Goal: Transaction & Acquisition: Obtain resource

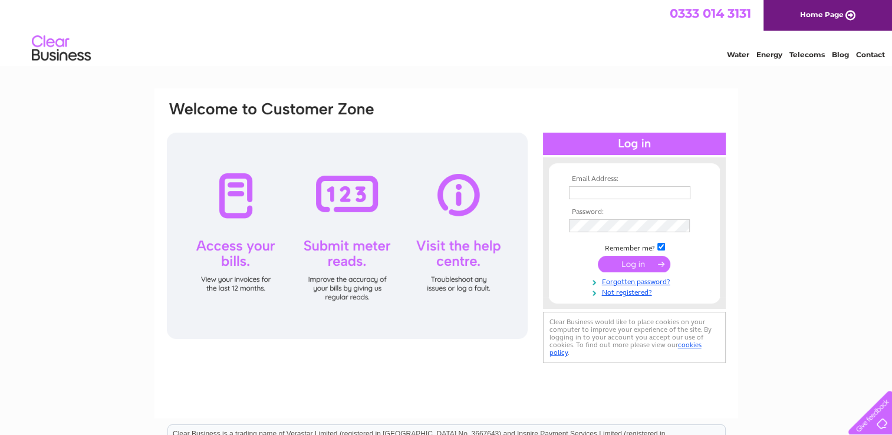
type input "info@sgarages.co.uk"
click at [618, 269] on input "submit" at bounding box center [634, 264] width 73 height 17
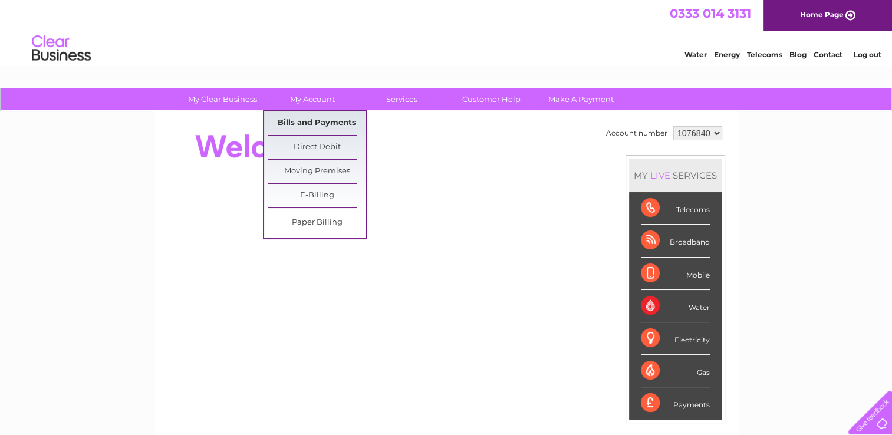
click at [319, 123] on link "Bills and Payments" at bounding box center [316, 123] width 97 height 24
click at [316, 119] on link "Bills and Payments" at bounding box center [316, 123] width 97 height 24
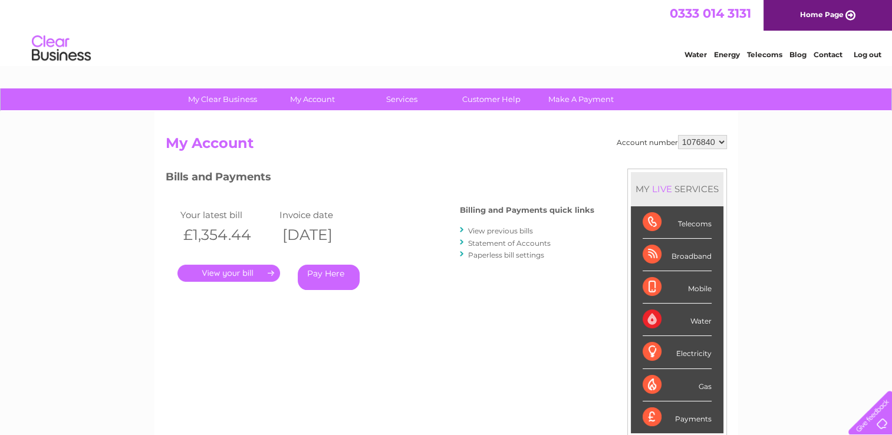
click at [486, 230] on link "View previous bills" at bounding box center [500, 230] width 65 height 9
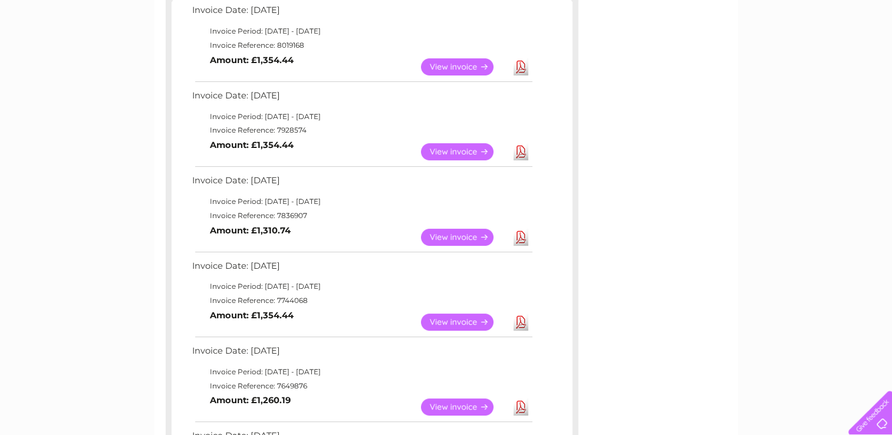
scroll to position [236, 0]
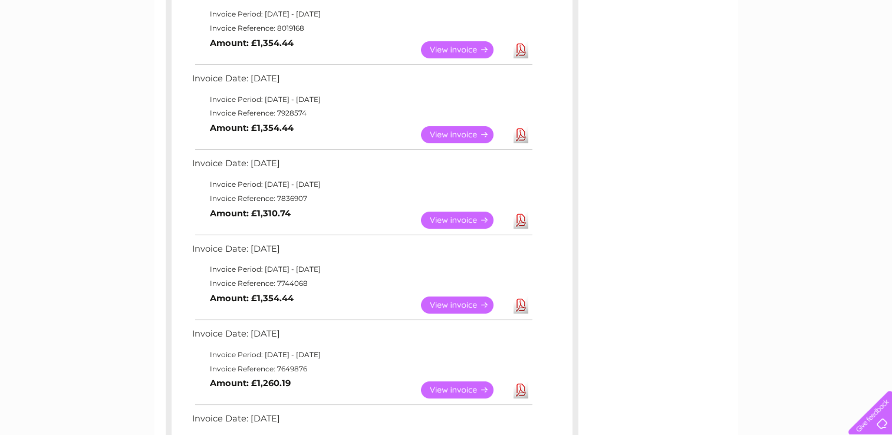
click at [437, 297] on link "View" at bounding box center [464, 305] width 87 height 17
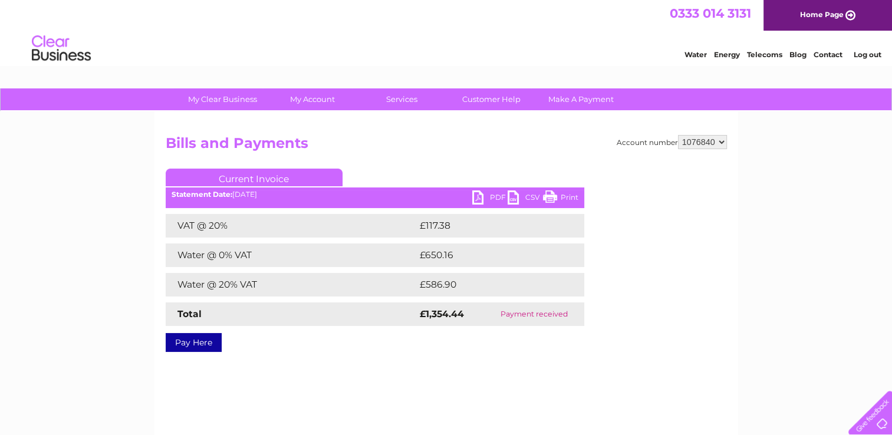
click at [516, 197] on link "CSV" at bounding box center [525, 198] width 35 height 17
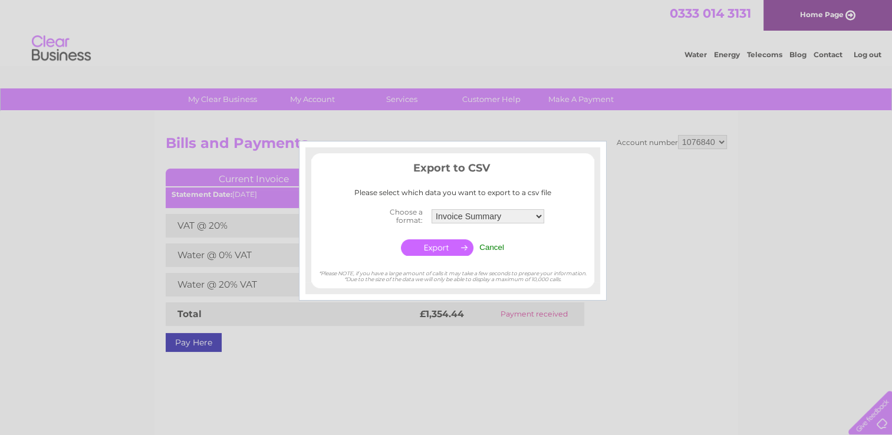
click at [492, 243] on input "Cancel" at bounding box center [491, 247] width 25 height 9
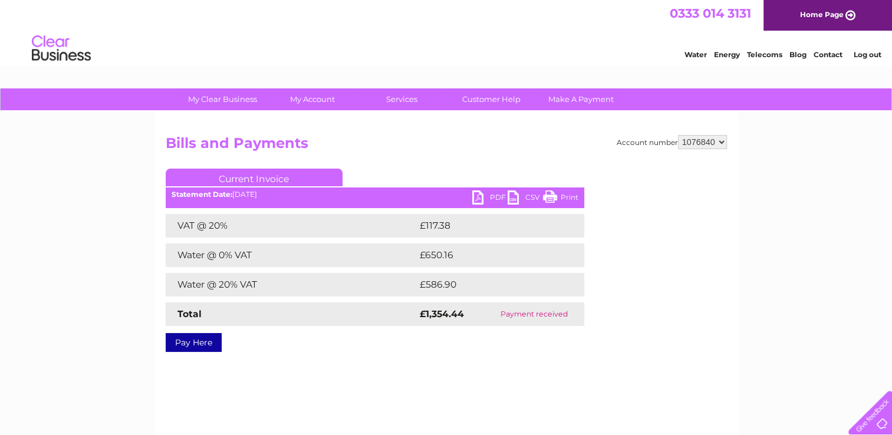
click at [480, 192] on link "PDF" at bounding box center [489, 198] width 35 height 17
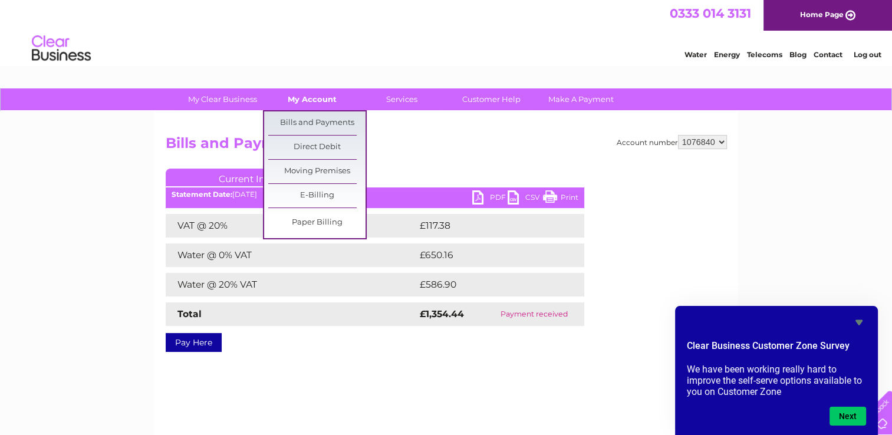
click at [324, 98] on link "My Account" at bounding box center [311, 99] width 97 height 22
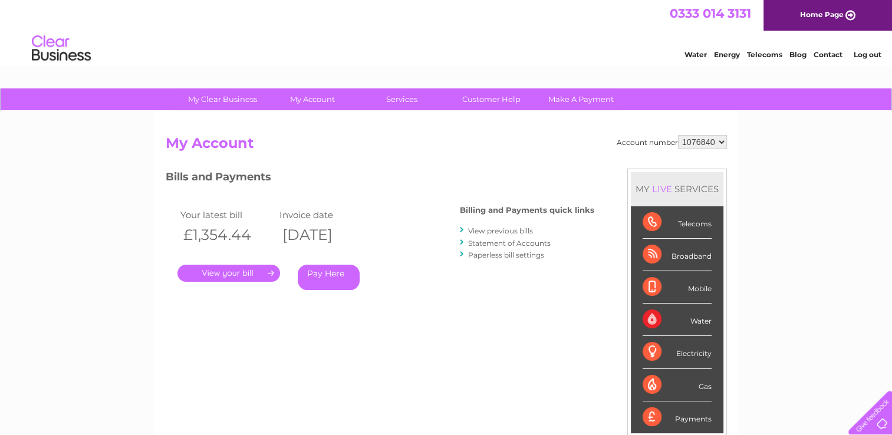
click at [506, 228] on link "View previous bills" at bounding box center [500, 230] width 65 height 9
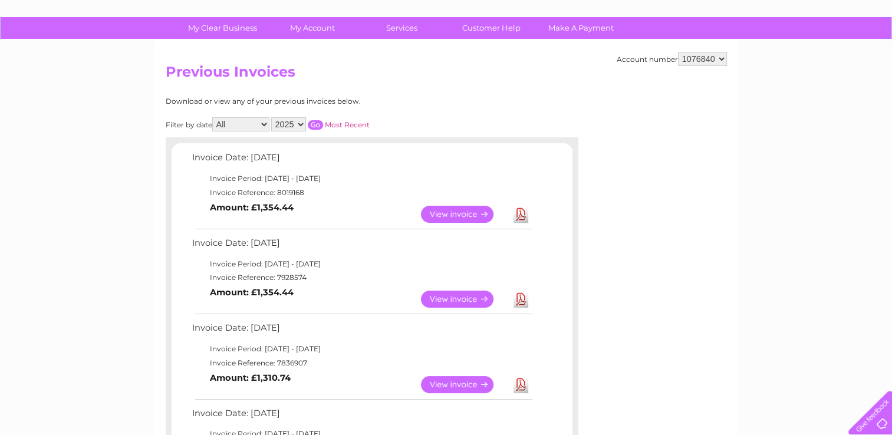
scroll to position [78, 0]
